Goal: Check status: Check status

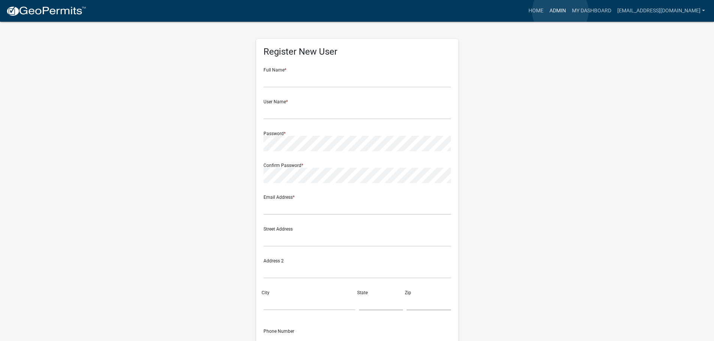
click at [560, 11] on link "Admin" at bounding box center [557, 11] width 22 height 14
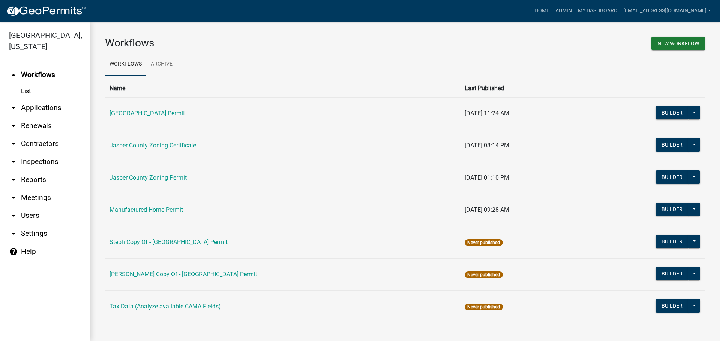
click at [46, 108] on link "arrow_drop_down Applications" at bounding box center [45, 108] width 90 height 18
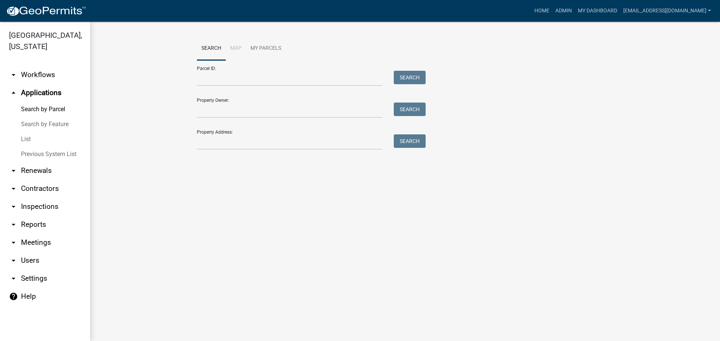
click at [31, 139] on link "List" at bounding box center [45, 139] width 90 height 15
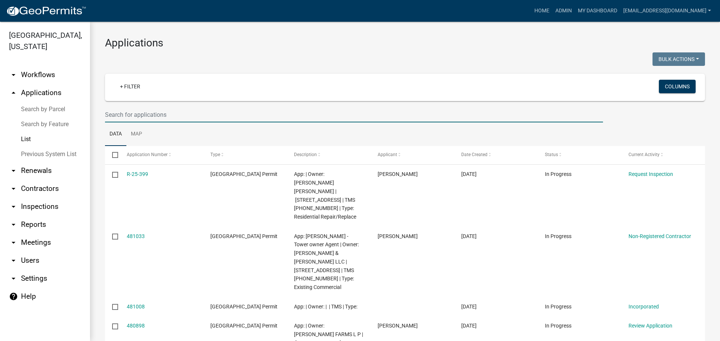
click at [200, 111] on input "text" at bounding box center [354, 114] width 498 height 15
type input "25-051"
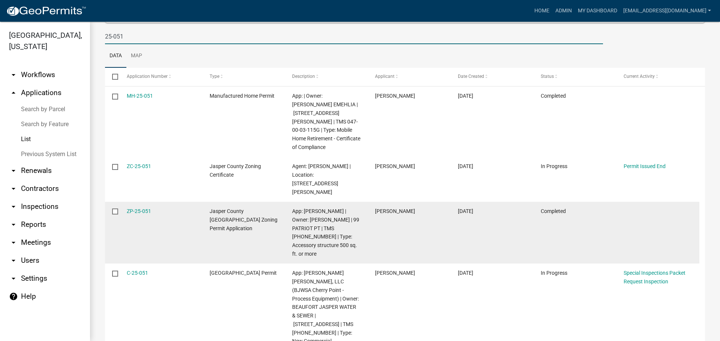
scroll to position [91, 0]
